Goal: Task Accomplishment & Management: Use online tool/utility

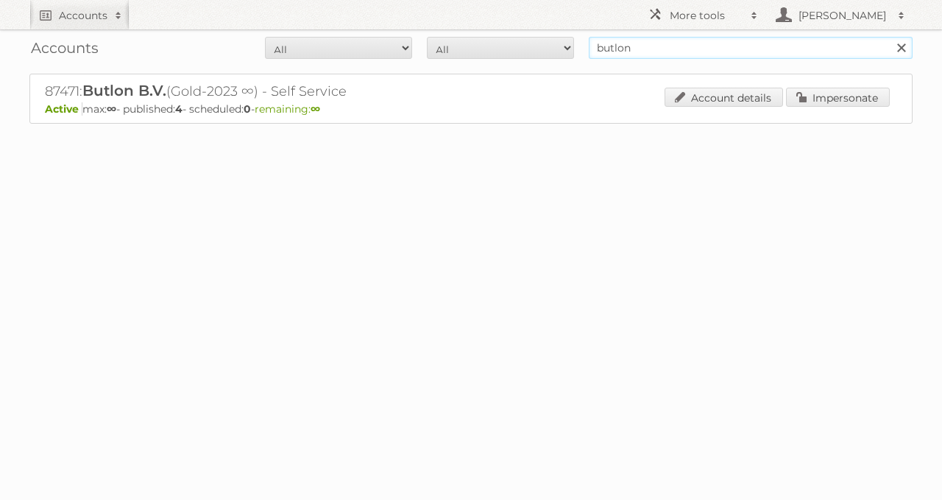
click at [468, 51] on form "All Active Expired Pending All Paid Trials Self service butlon Search" at bounding box center [470, 48] width 883 height 22
type input "dehlaize"
click at [890, 37] on input "Search" at bounding box center [901, 48] width 22 height 22
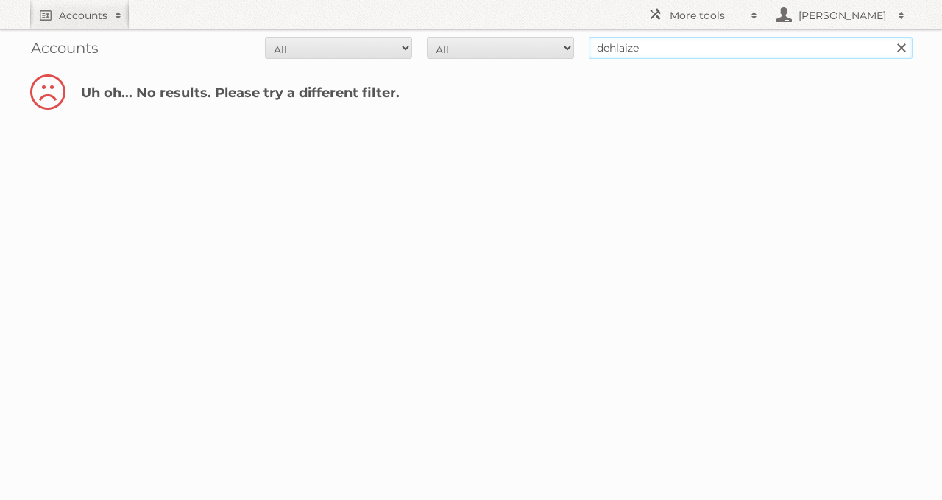
click at [672, 47] on input "dehlaize" at bounding box center [751, 48] width 324 height 22
type input "delhaize"
click at [890, 37] on input "Search" at bounding box center [901, 48] width 22 height 22
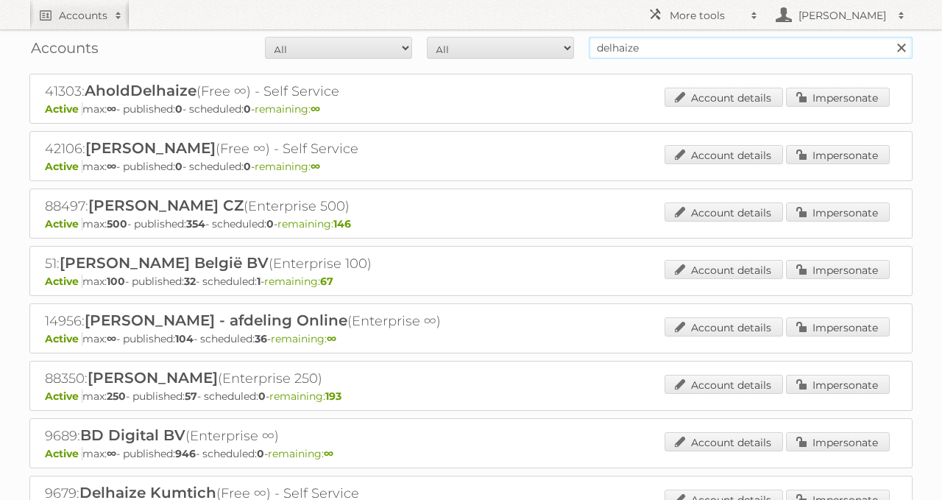
click at [668, 46] on input "delhaize" at bounding box center [751, 48] width 324 height 22
click at [890, 37] on input "Search" at bounding box center [901, 48] width 22 height 22
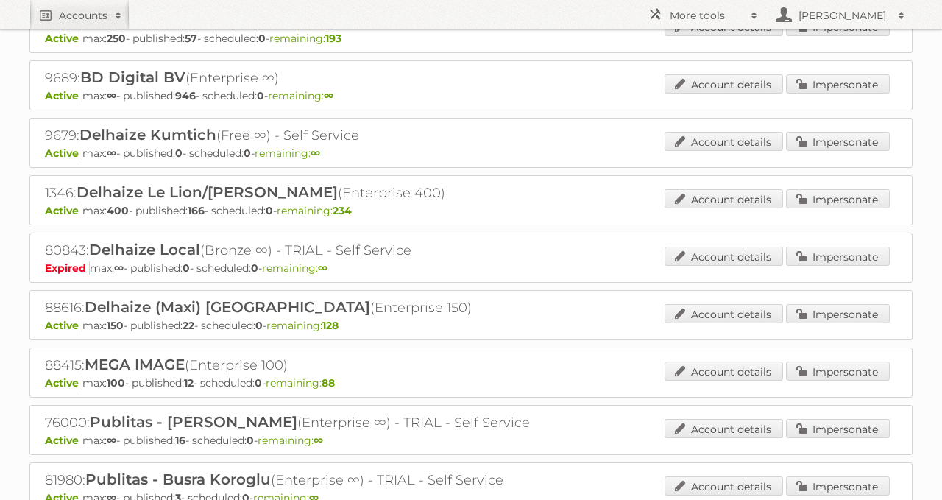
scroll to position [347, 0]
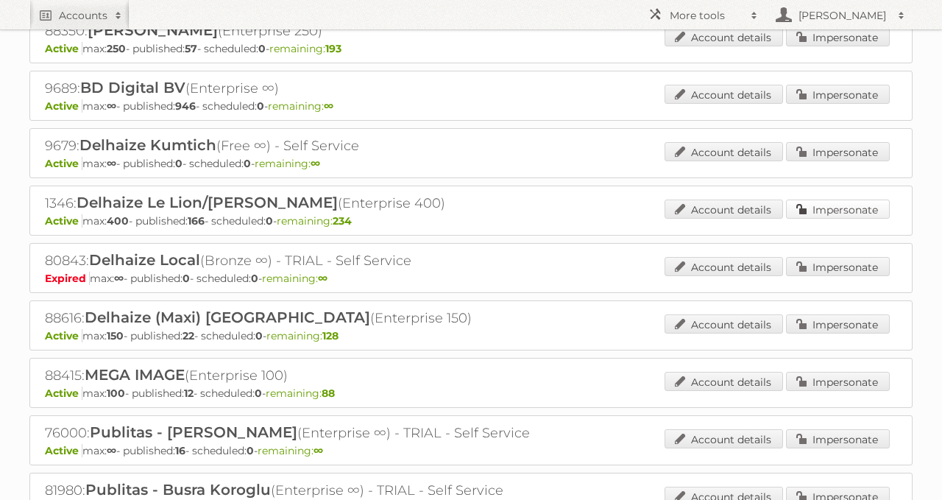
click at [835, 201] on link "Impersonate" at bounding box center [838, 208] width 104 height 19
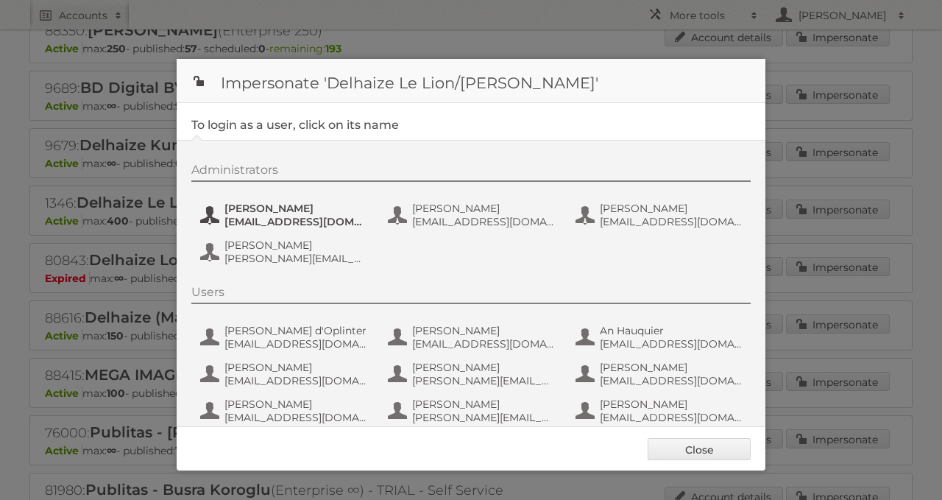
click at [303, 227] on button "Carlos Vicente Ruiz cvicenteruiz@delhaize.be" at bounding box center [285, 214] width 173 height 29
